Goal: Task Accomplishment & Management: Manage account settings

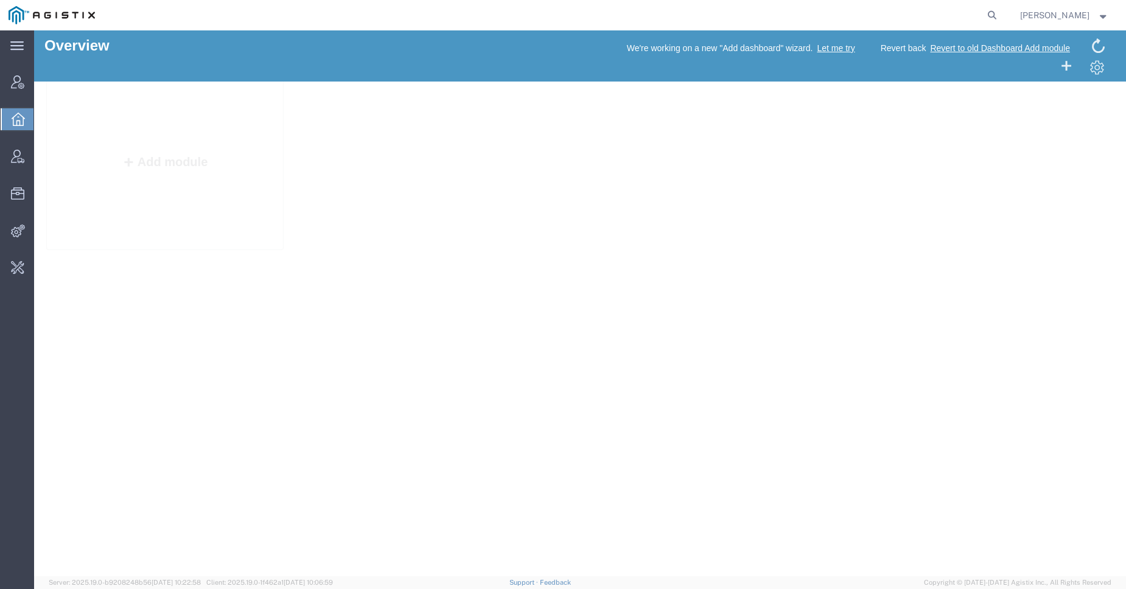
drag, startPoint x: 60, startPoint y: 583, endPoint x: 381, endPoint y: 586, distance: 320.9
click at [381, 586] on agx-app-version "Server: 2025.19.0-b9208248b56 [DATE] 10:22:58 Client: 2025.19.0-1f462a1 [DATE] …" at bounding box center [580, 583] width 1092 height 13
click at [333, 585] on span "[DATE] 10:06:59" at bounding box center [308, 582] width 49 height 7
drag, startPoint x: 309, startPoint y: 583, endPoint x: 385, endPoint y: 584, distance: 76.7
click at [385, 584] on agx-app-version "Server: 2025.19.0-b9208248b56 [DATE] 10:22:58 Client: 2025.19.0-1f462a1 [DATE] …" at bounding box center [580, 583] width 1092 height 13
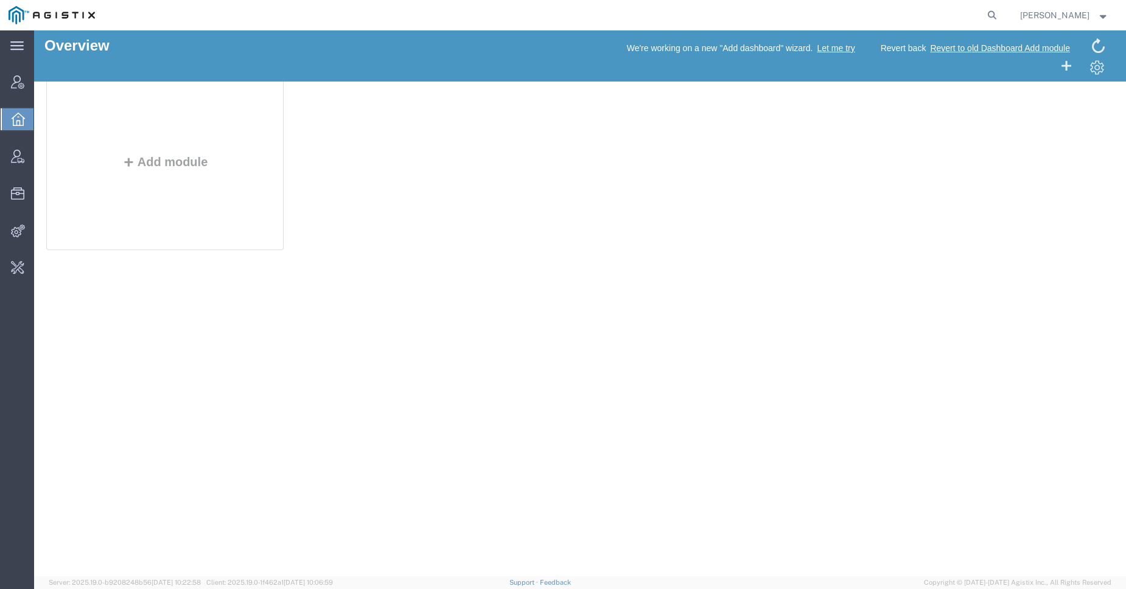
click at [273, 584] on span "Client: 2025.19.0-1f462a1 [DATE] 10:06:59" at bounding box center [269, 582] width 127 height 7
click at [281, 583] on span "Client: 2025.19.0-1f462a1 2025-09-22 10:06:59" at bounding box center [269, 582] width 127 height 7
click at [275, 582] on span "Client: 2025.19.0-1f462a1 2025-09-22 10:06:59" at bounding box center [269, 582] width 127 height 7
click at [294, 576] on div "Overview We're working on a new "Add dashboard" wizard. Let me try Revert back …" at bounding box center [580, 303] width 1092 height 546
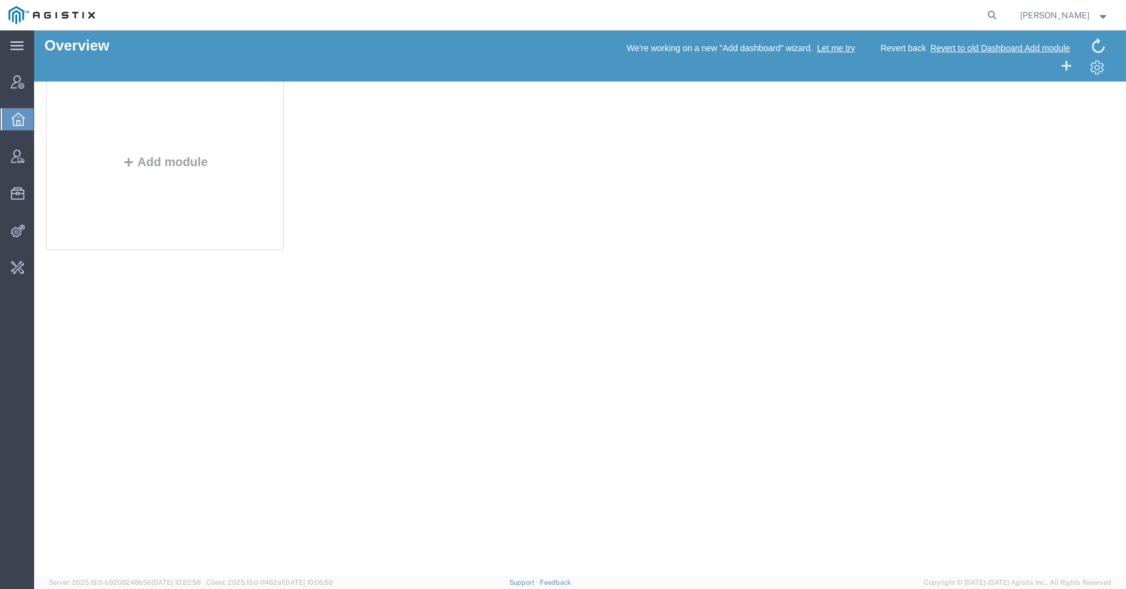
click at [289, 583] on span "Client: 2025.19.0-1f462a1 2025-09-22 10:06:59" at bounding box center [269, 582] width 127 height 7
copy span "1f462a1"
click at [1097, 10] on span "Yaroslav Kernytskyi" at bounding box center [1064, 15] width 89 height 13
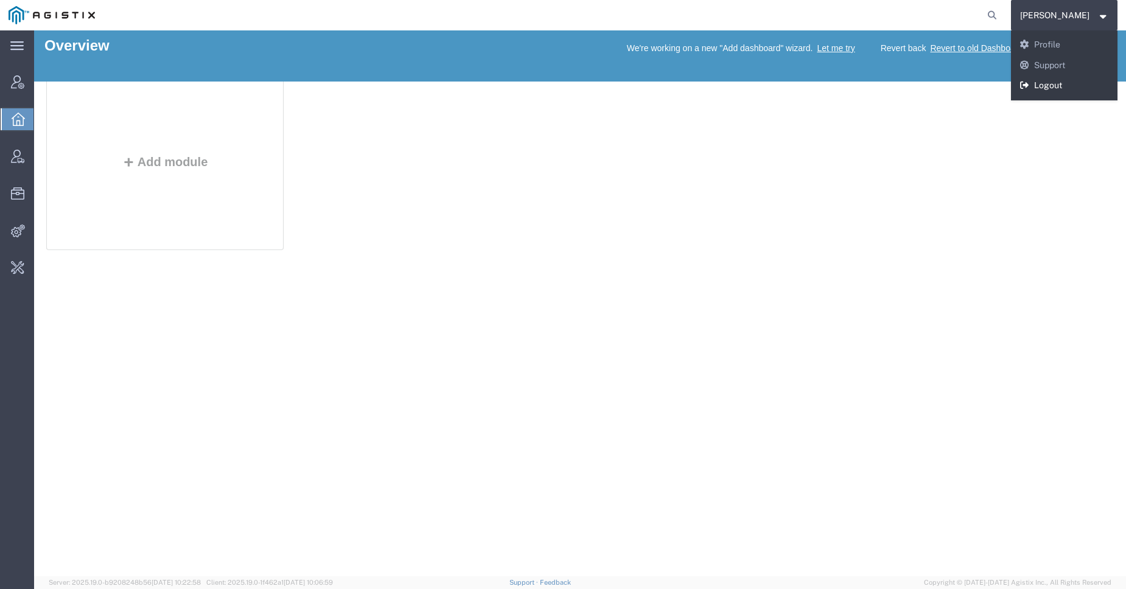
click at [1032, 85] on link "Logout" at bounding box center [1064, 85] width 107 height 21
